Goal: Transaction & Acquisition: Obtain resource

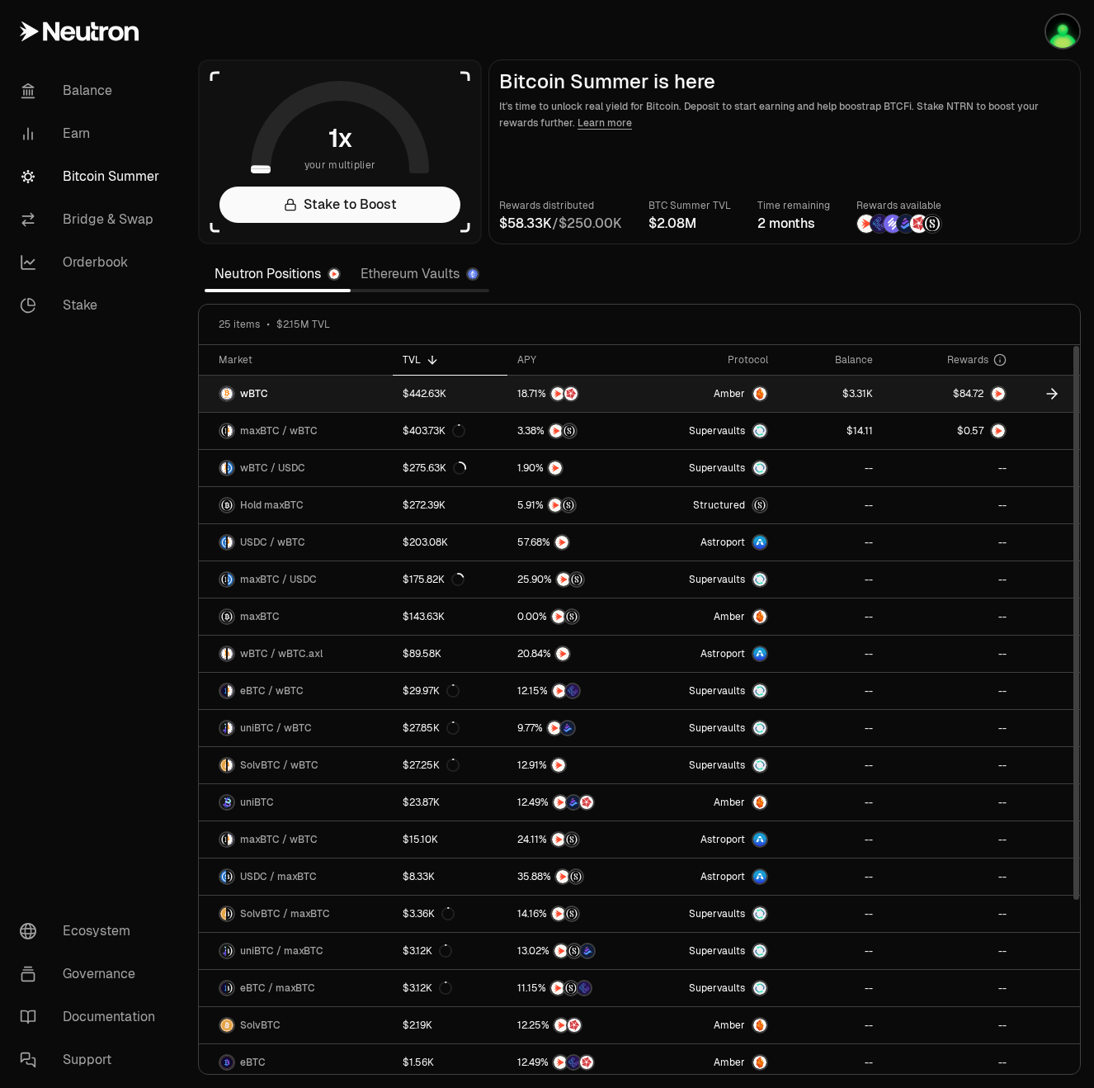
click at [931, 387] on link at bounding box center [950, 394] width 134 height 36
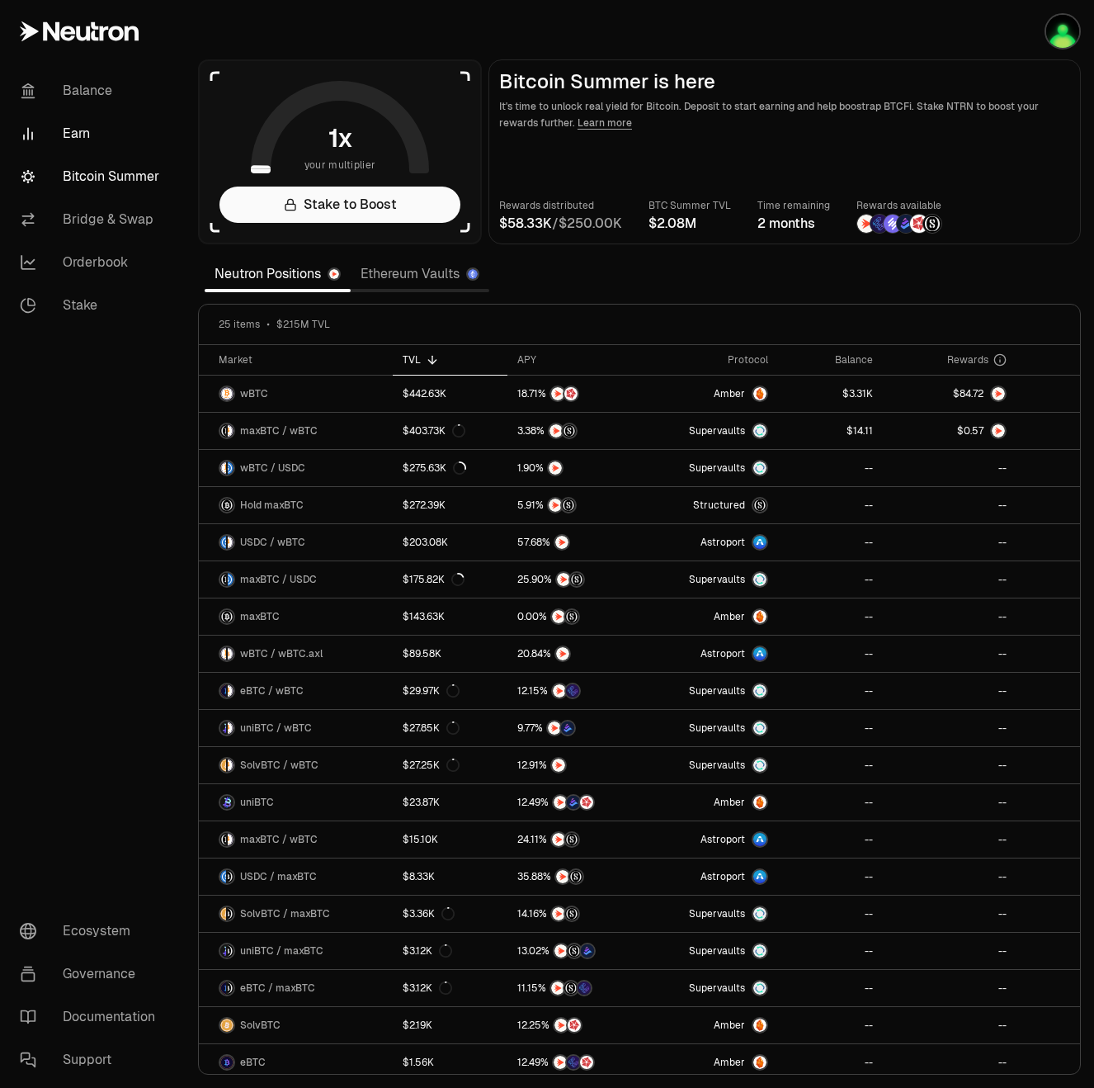
click at [96, 124] on link "Earn" at bounding box center [93, 133] width 172 height 43
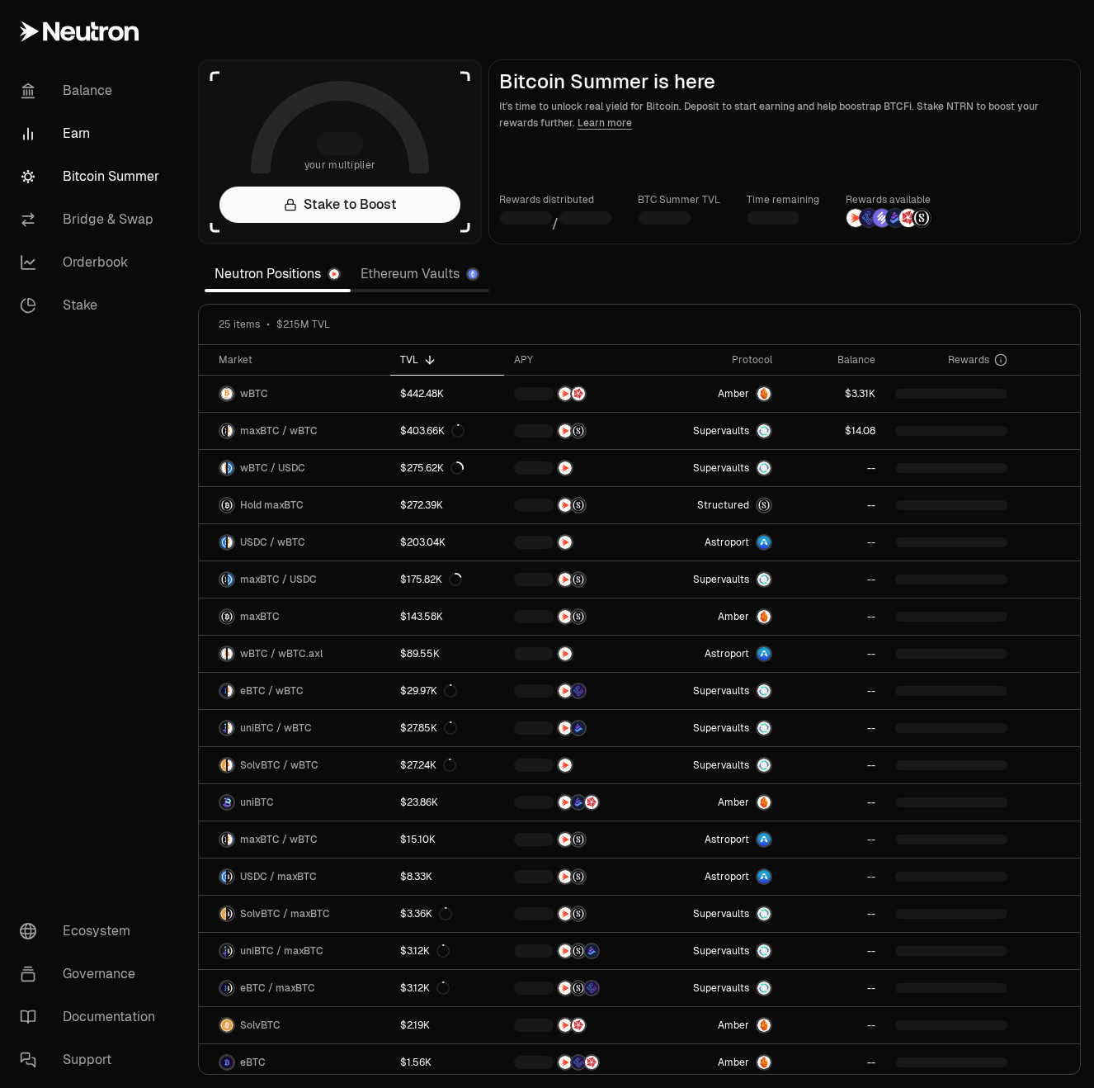
click at [98, 124] on link "Earn" at bounding box center [93, 133] width 172 height 43
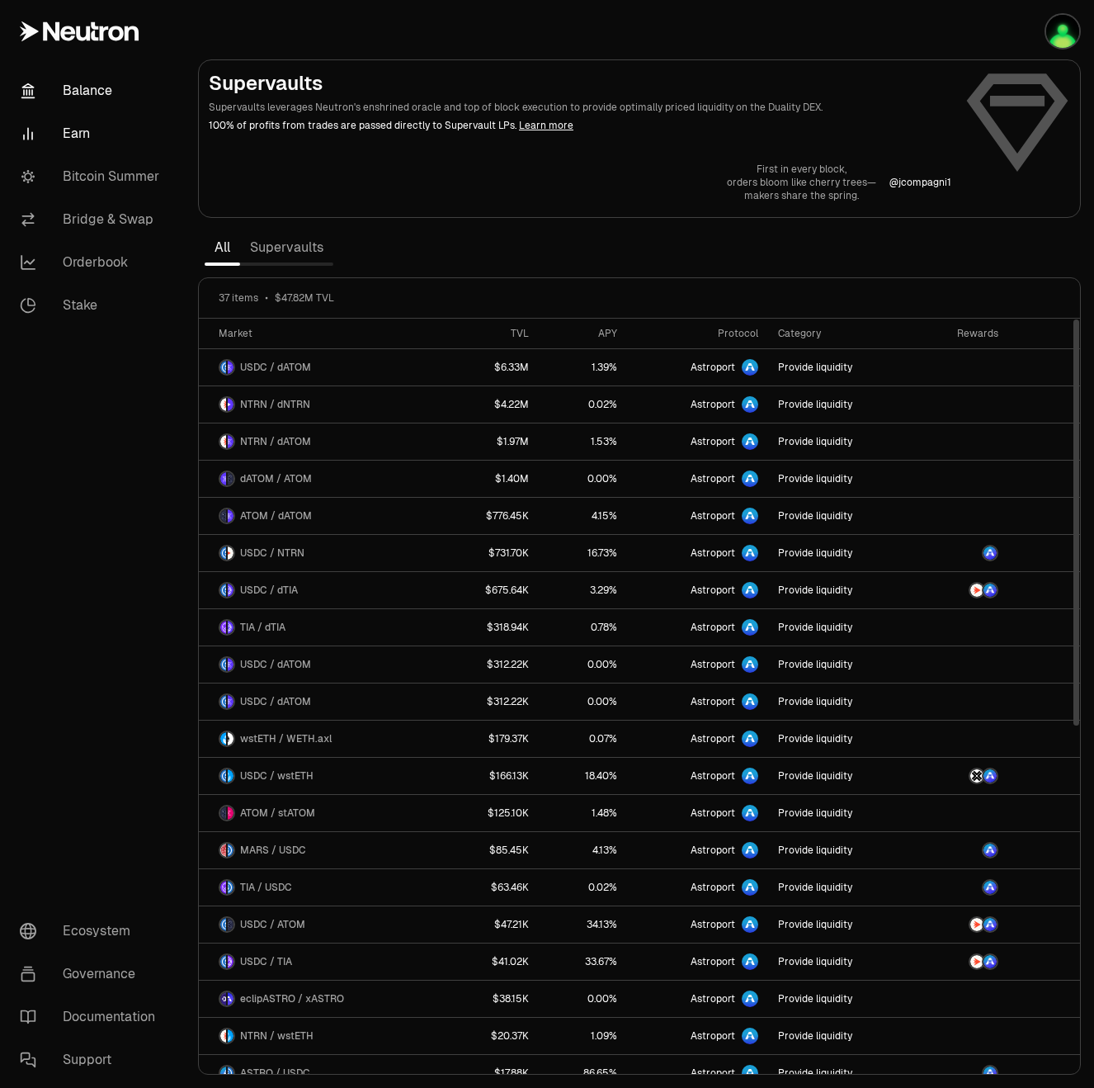
click at [99, 85] on link "Balance" at bounding box center [93, 90] width 172 height 43
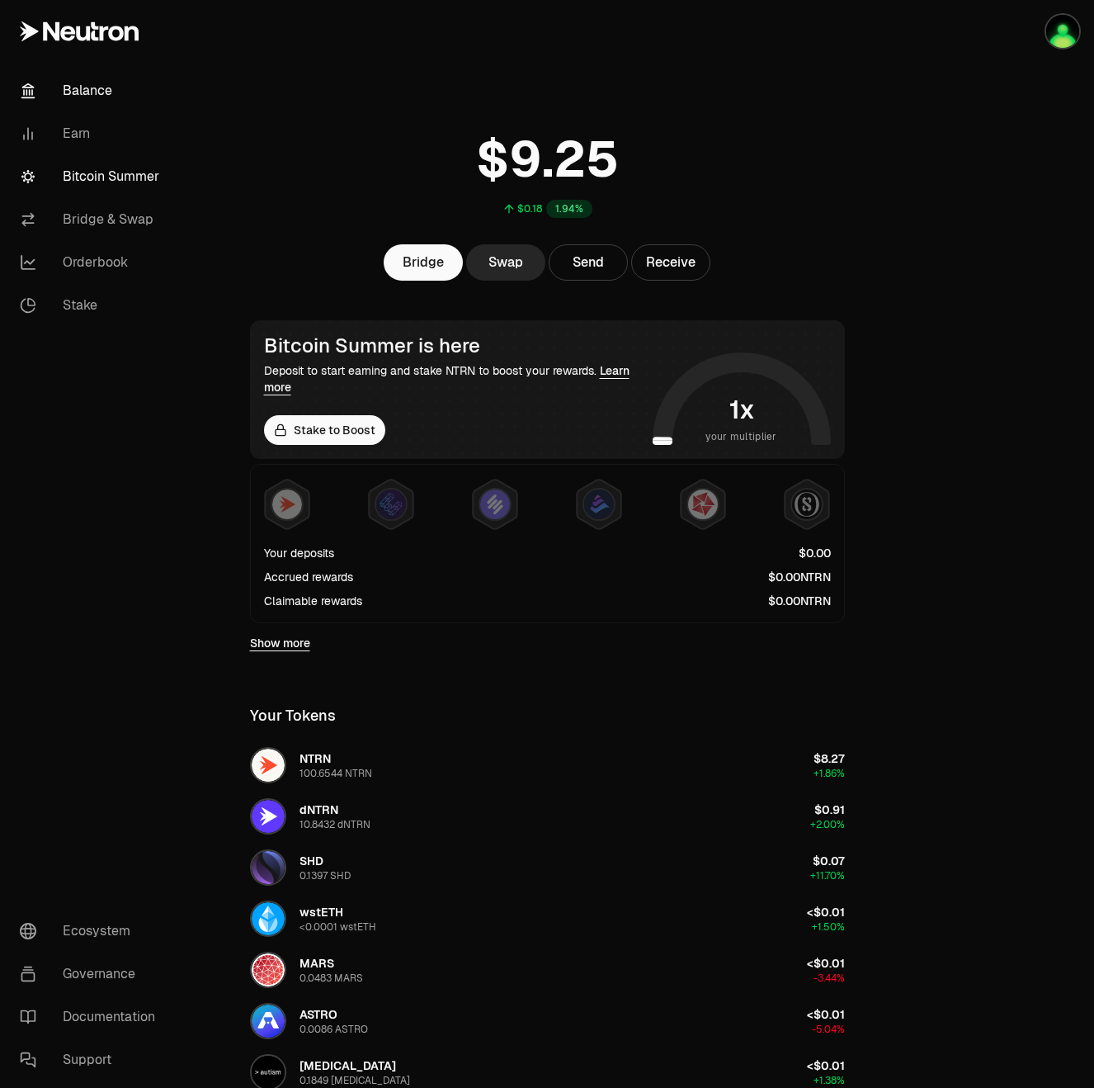
click at [111, 176] on link "Bitcoin Summer" at bounding box center [93, 176] width 172 height 43
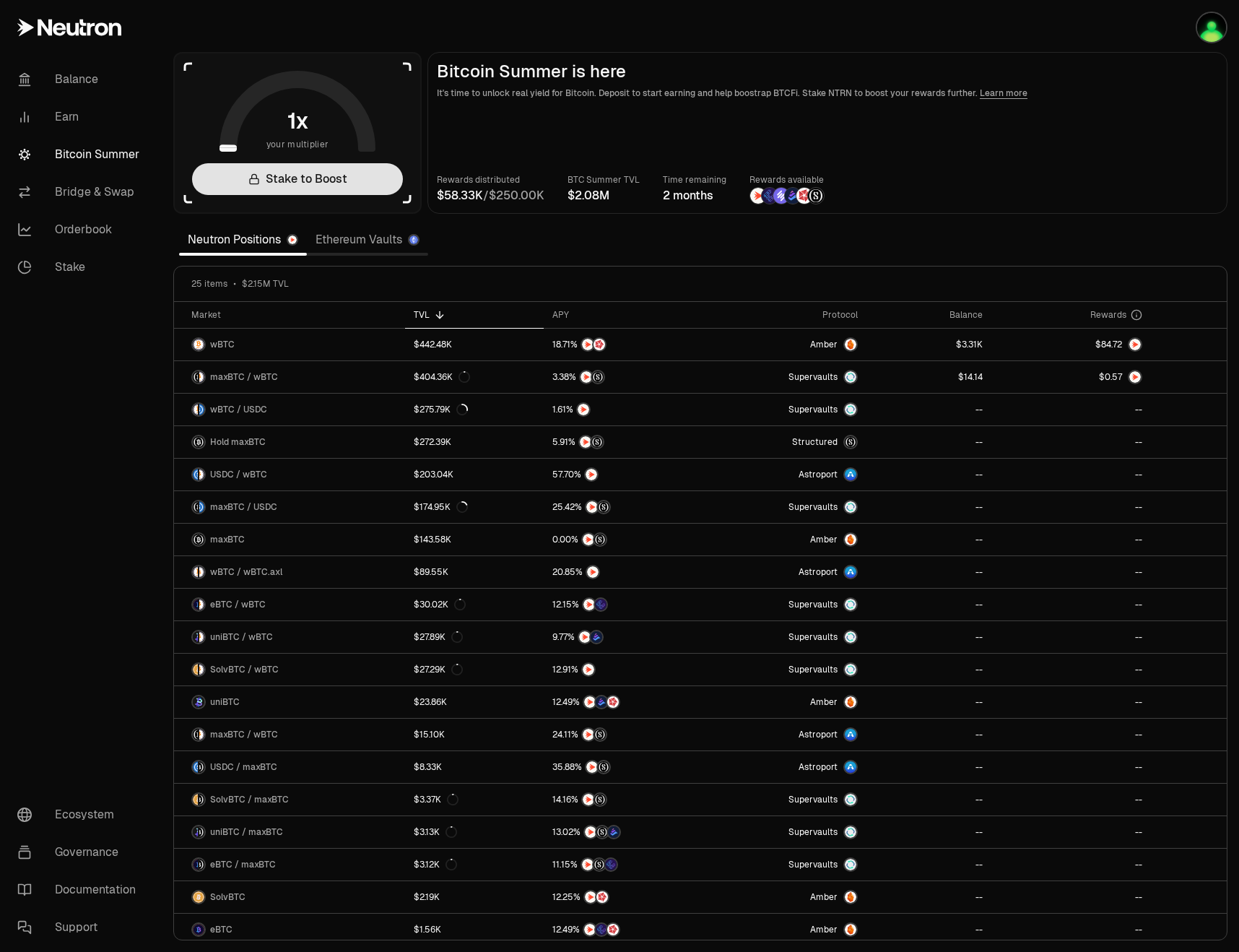
click at [288, 185] on link "Stake to Boost" at bounding box center [298, 179] width 211 height 32
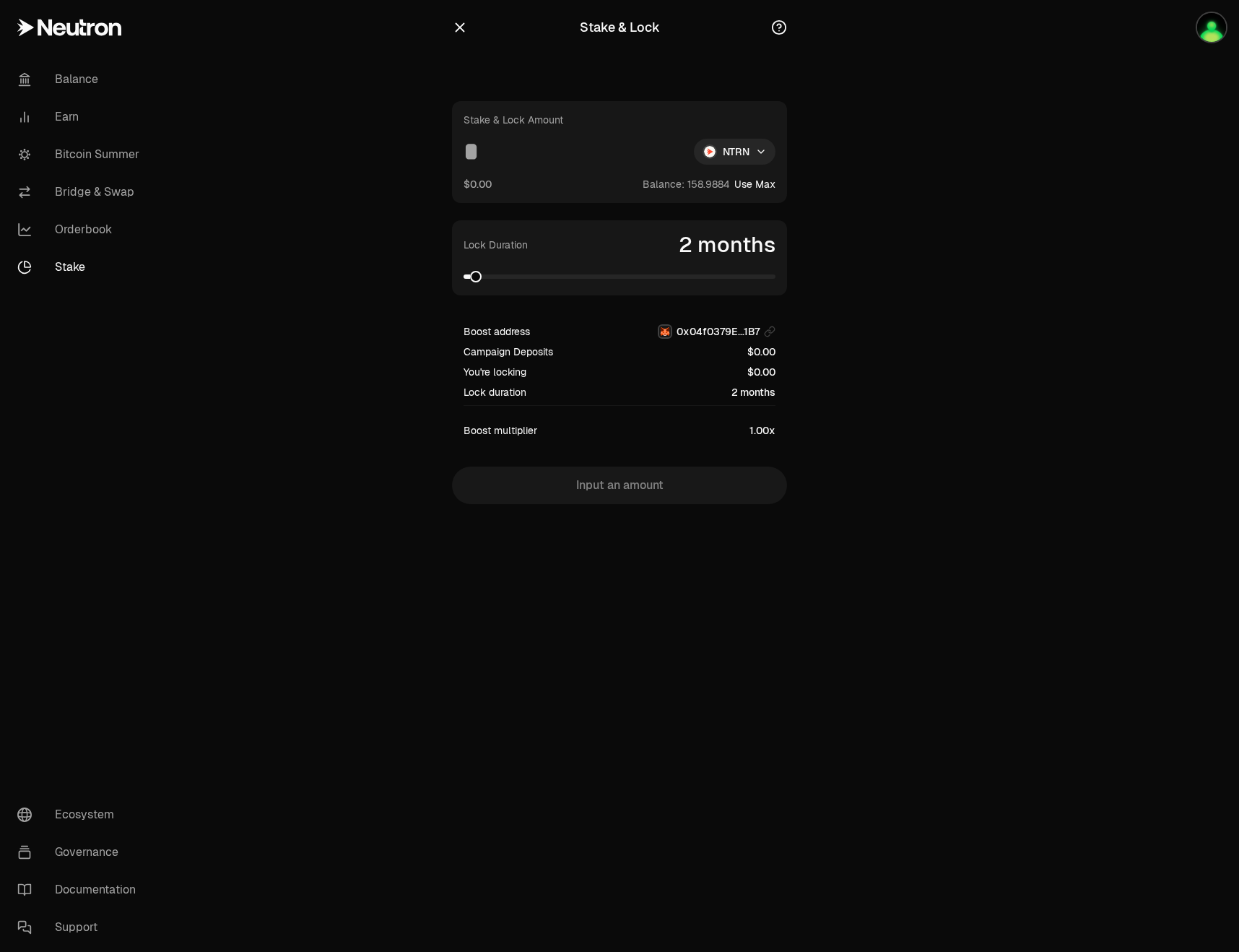
click at [766, 187] on button "Use Max" at bounding box center [754, 184] width 41 height 15
type input "**********"
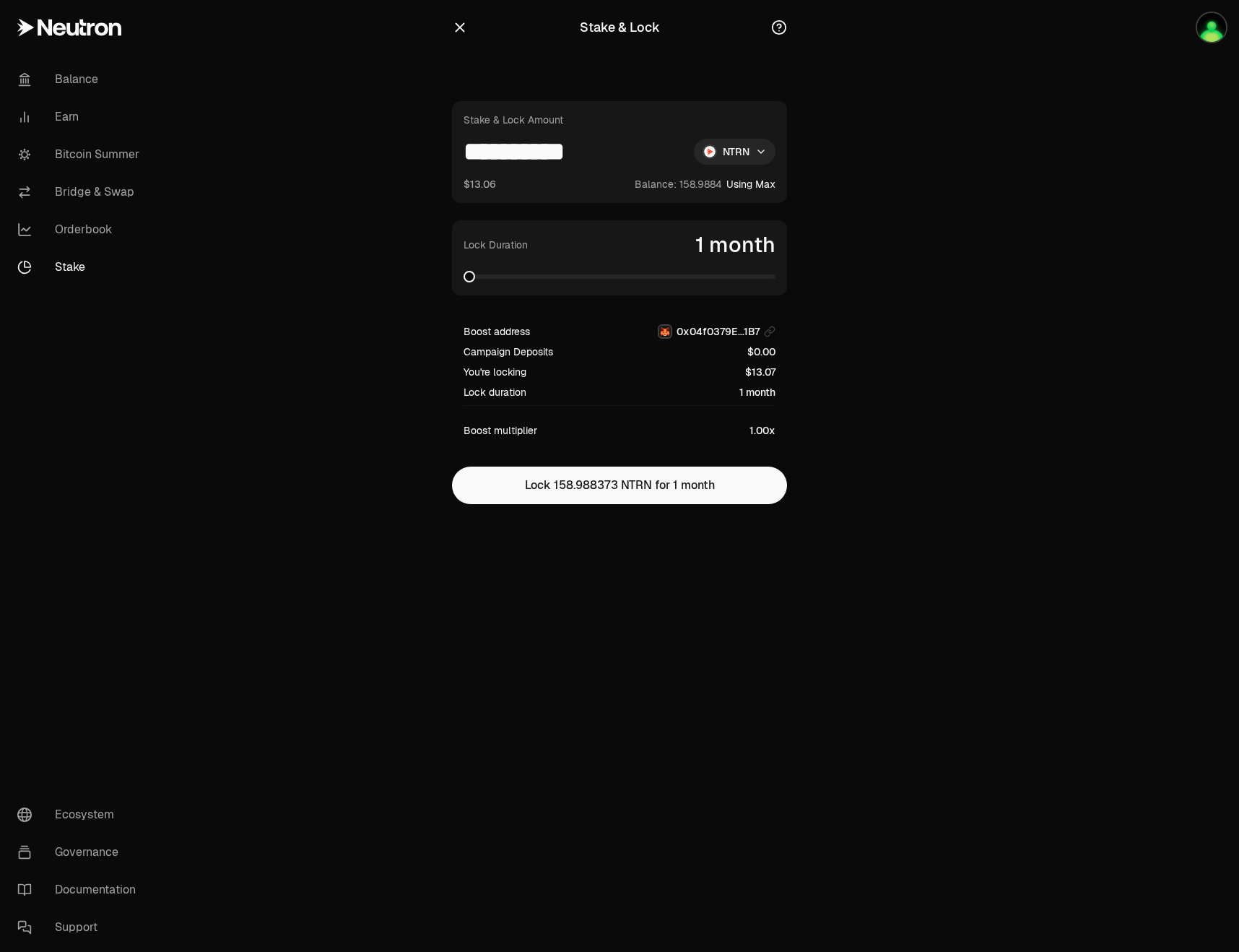
click at [464, 271] on span at bounding box center [469, 276] width 11 height 11
click at [461, 32] on icon "button" at bounding box center [460, 27] width 16 height 16
